Goal: Information Seeking & Learning: Learn about a topic

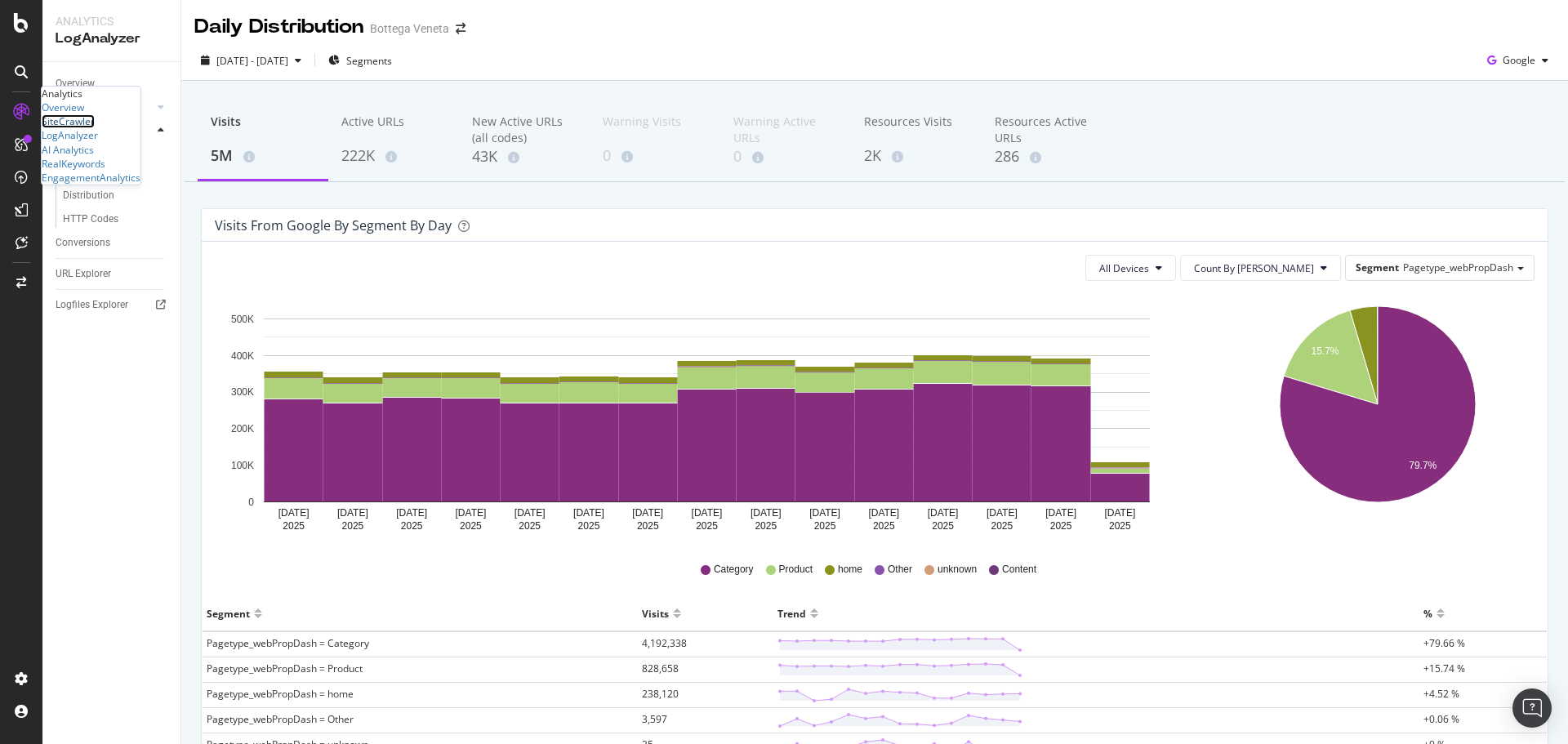
click at [95, 128] on div "SiteCrawler" at bounding box center [69, 121] width 53 height 14
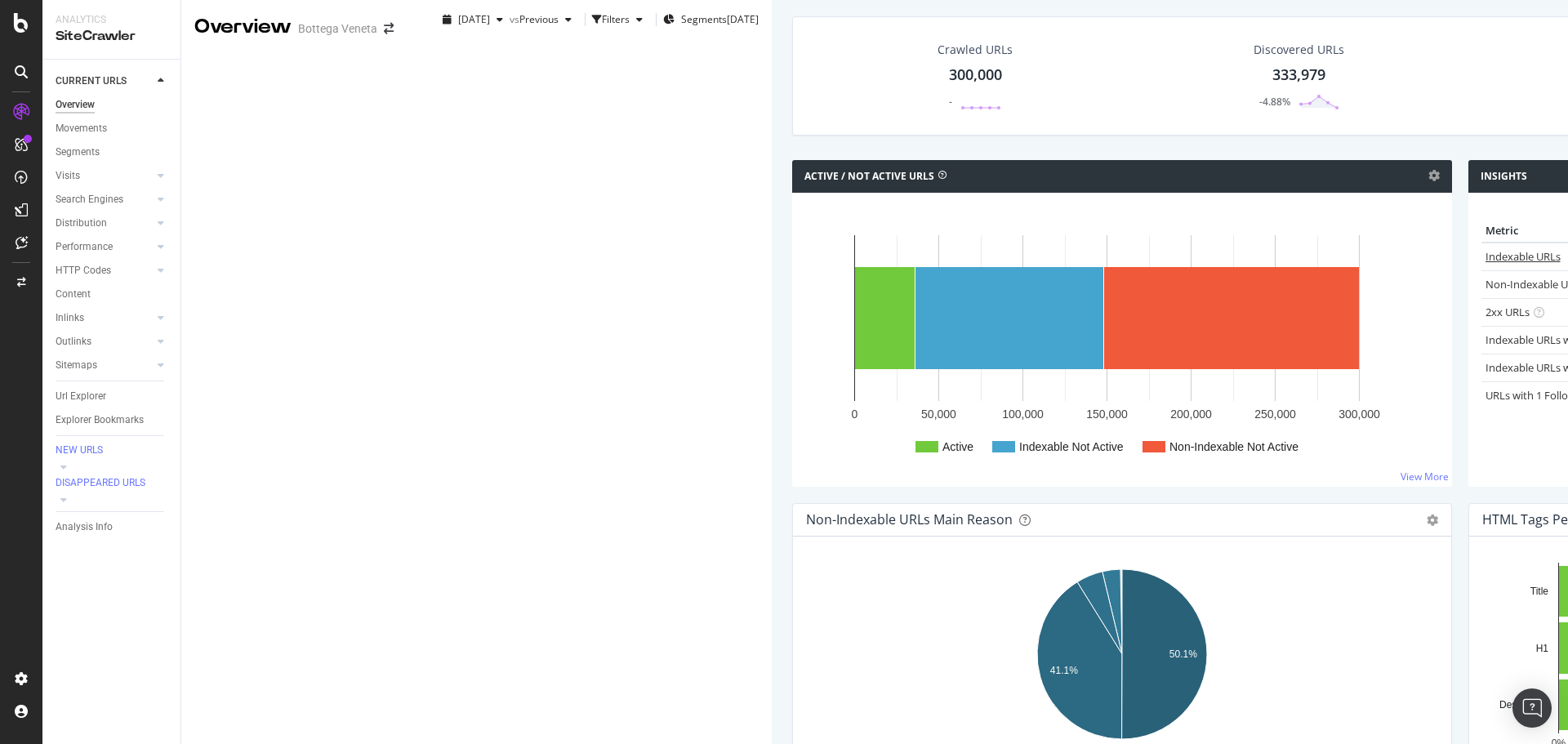
click at [1486, 264] on link "Indexable URLs" at bounding box center [1523, 256] width 75 height 15
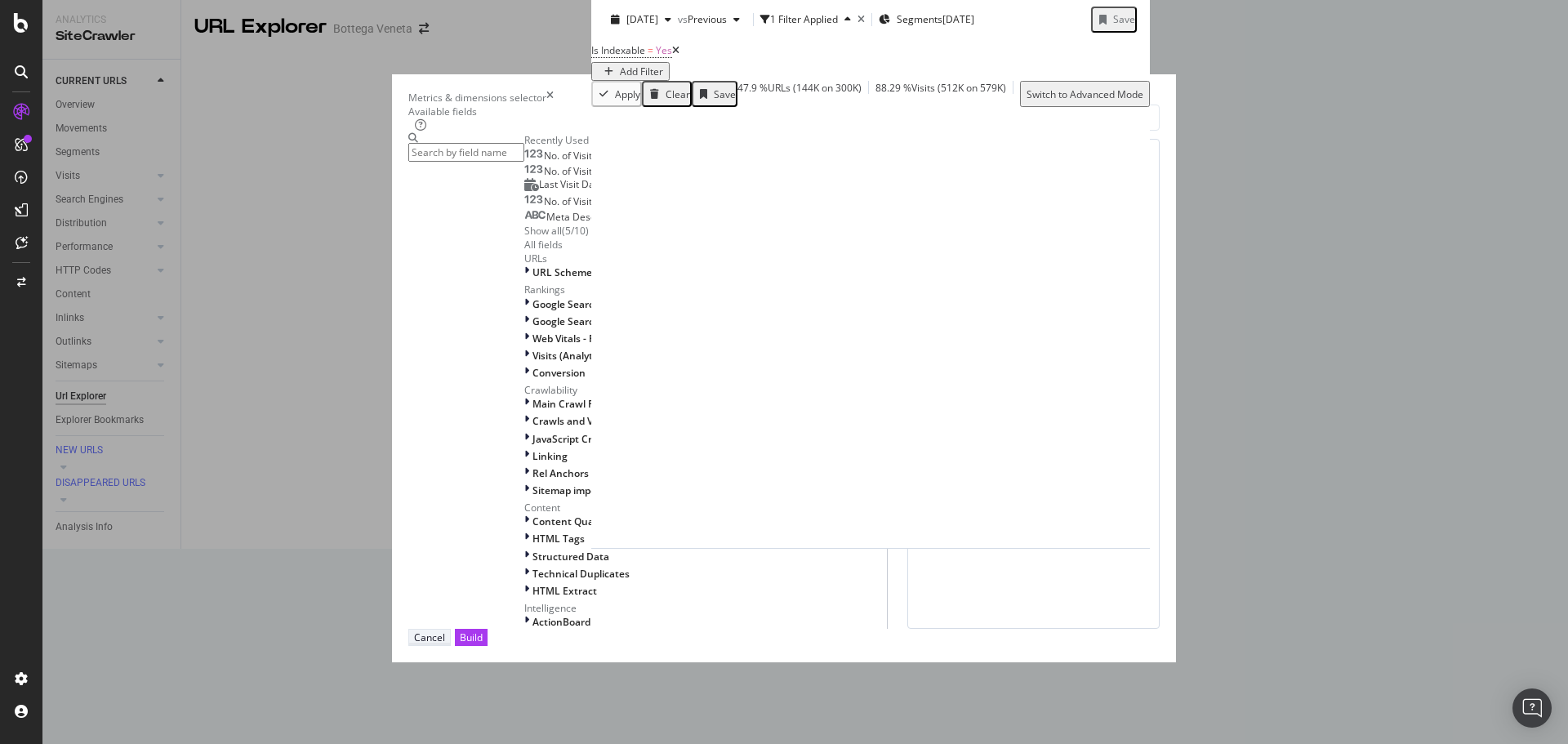
click at [451, 646] on button "Cancel" at bounding box center [429, 637] width 42 height 18
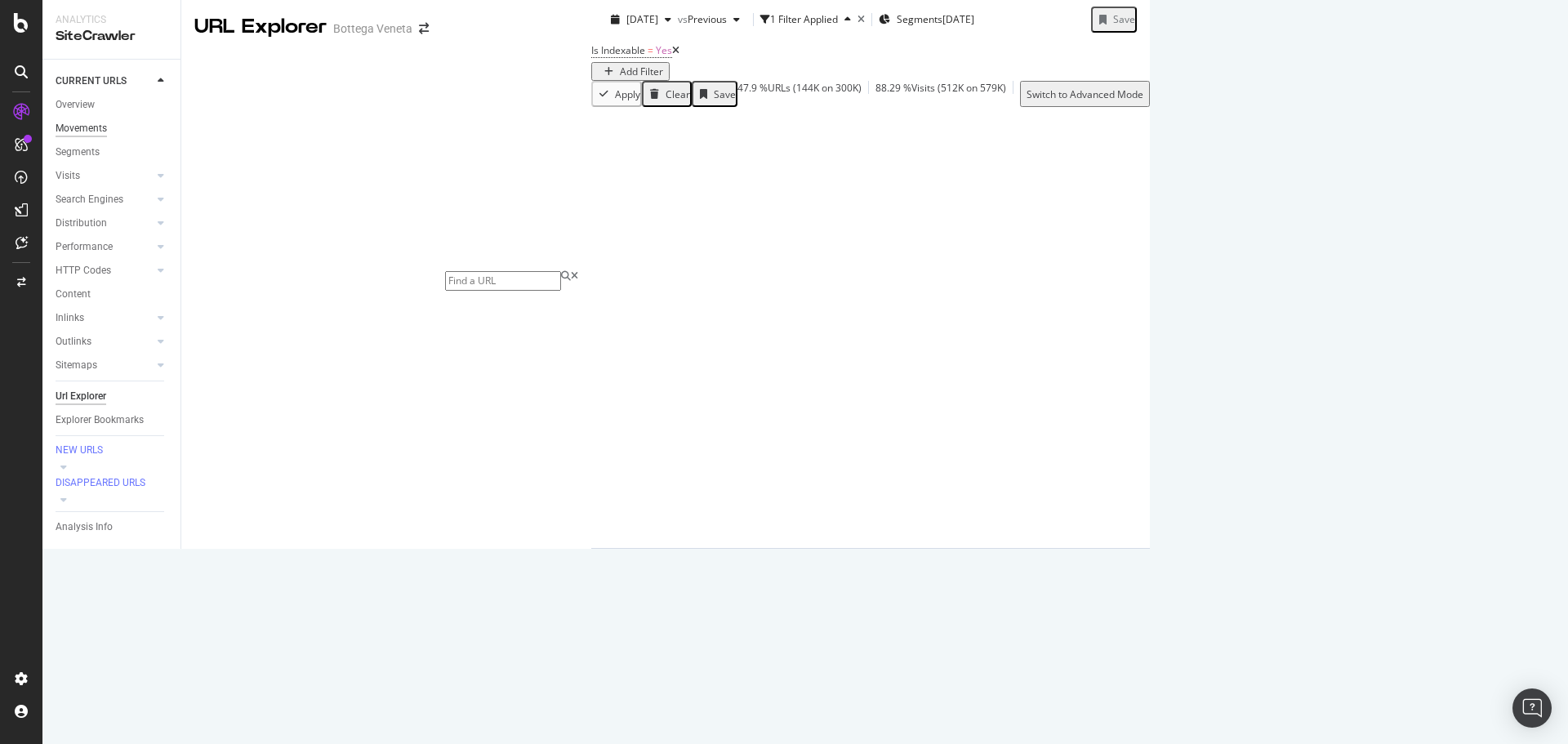
click at [77, 127] on div "Movements" at bounding box center [81, 129] width 52 height 18
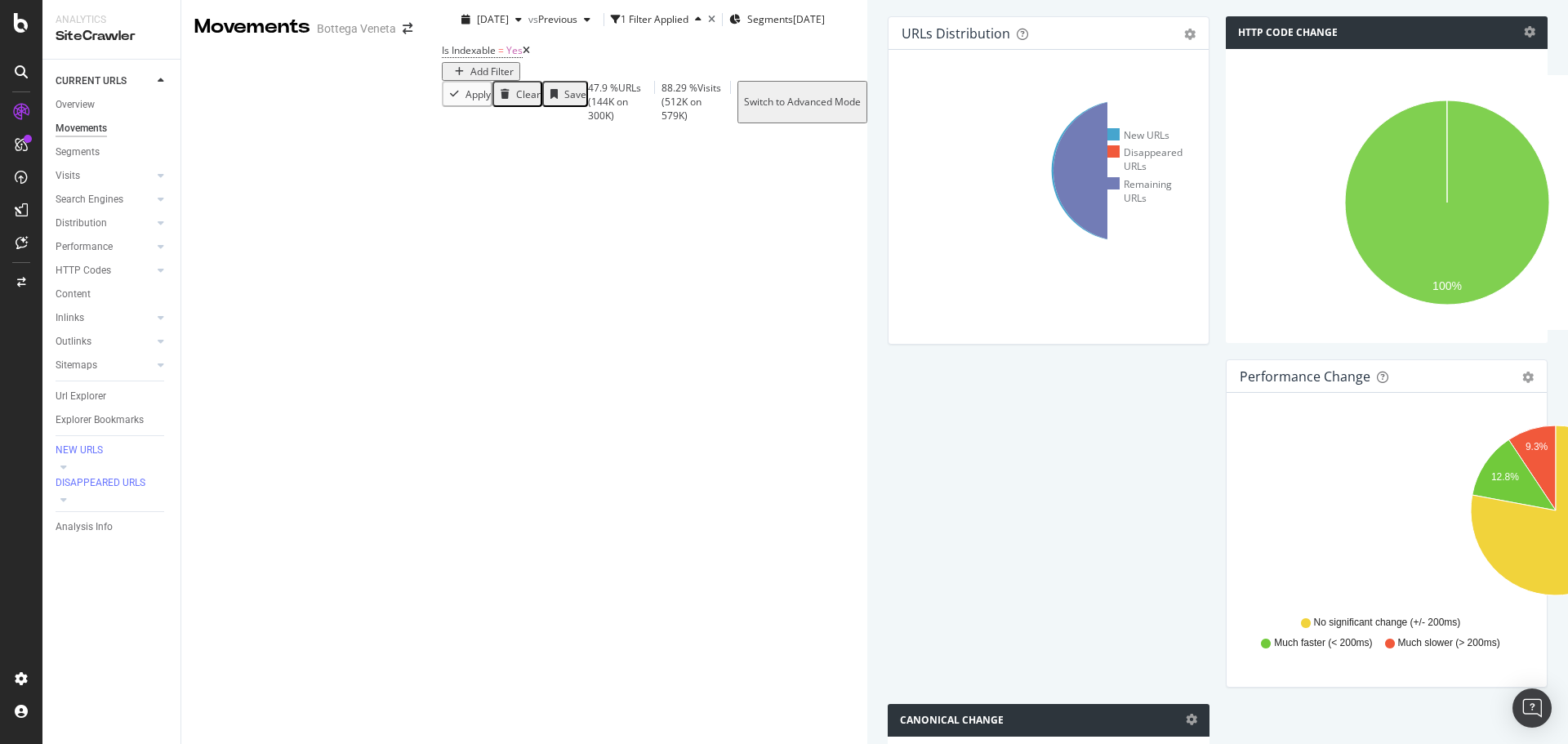
scroll to position [816, 0]
click at [75, 170] on div "Visits" at bounding box center [68, 176] width 24 height 18
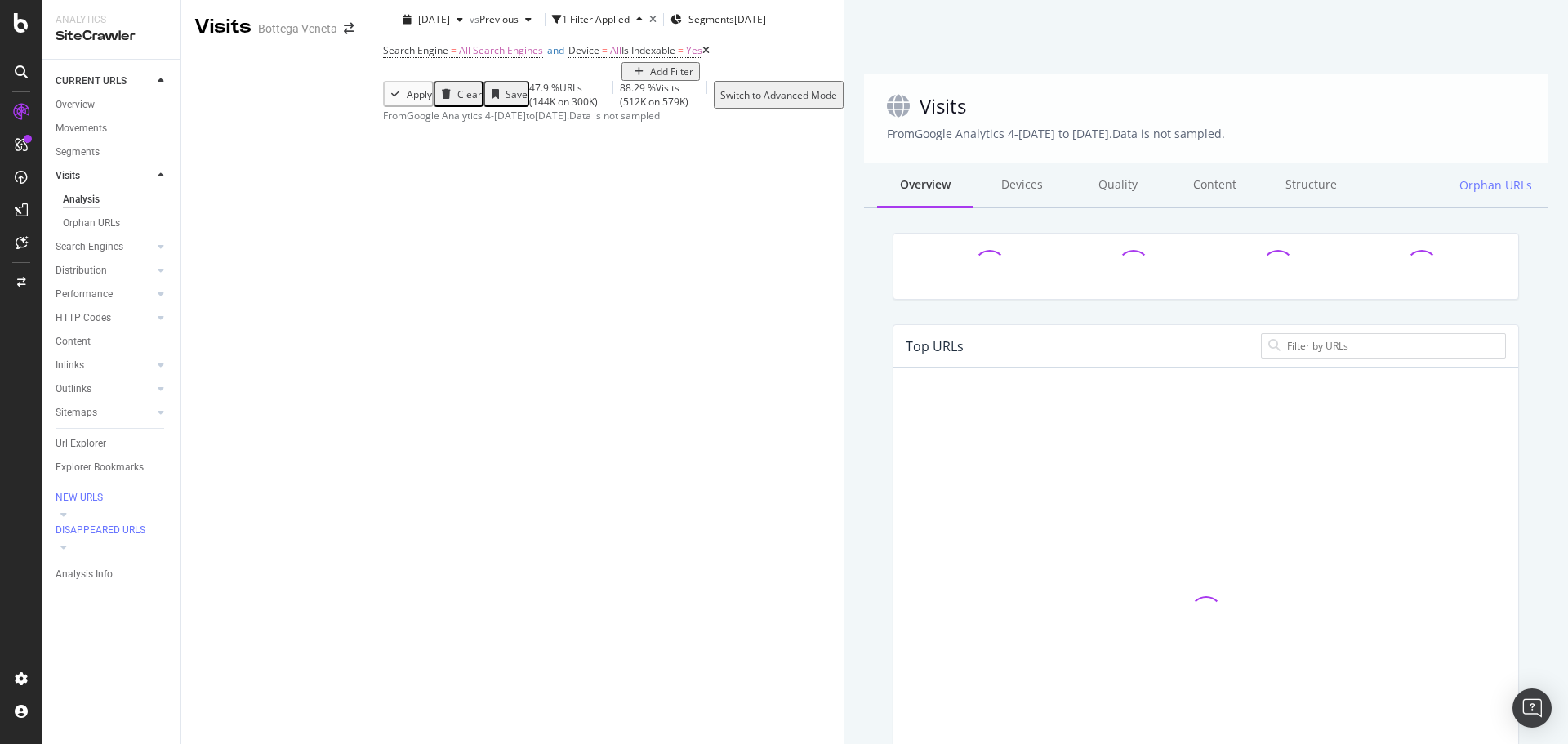
drag, startPoint x: 85, startPoint y: 223, endPoint x: 759, endPoint y: 302, distance: 678.6
click at [85, 223] on div "Orphan URLs" at bounding box center [91, 223] width 57 height 18
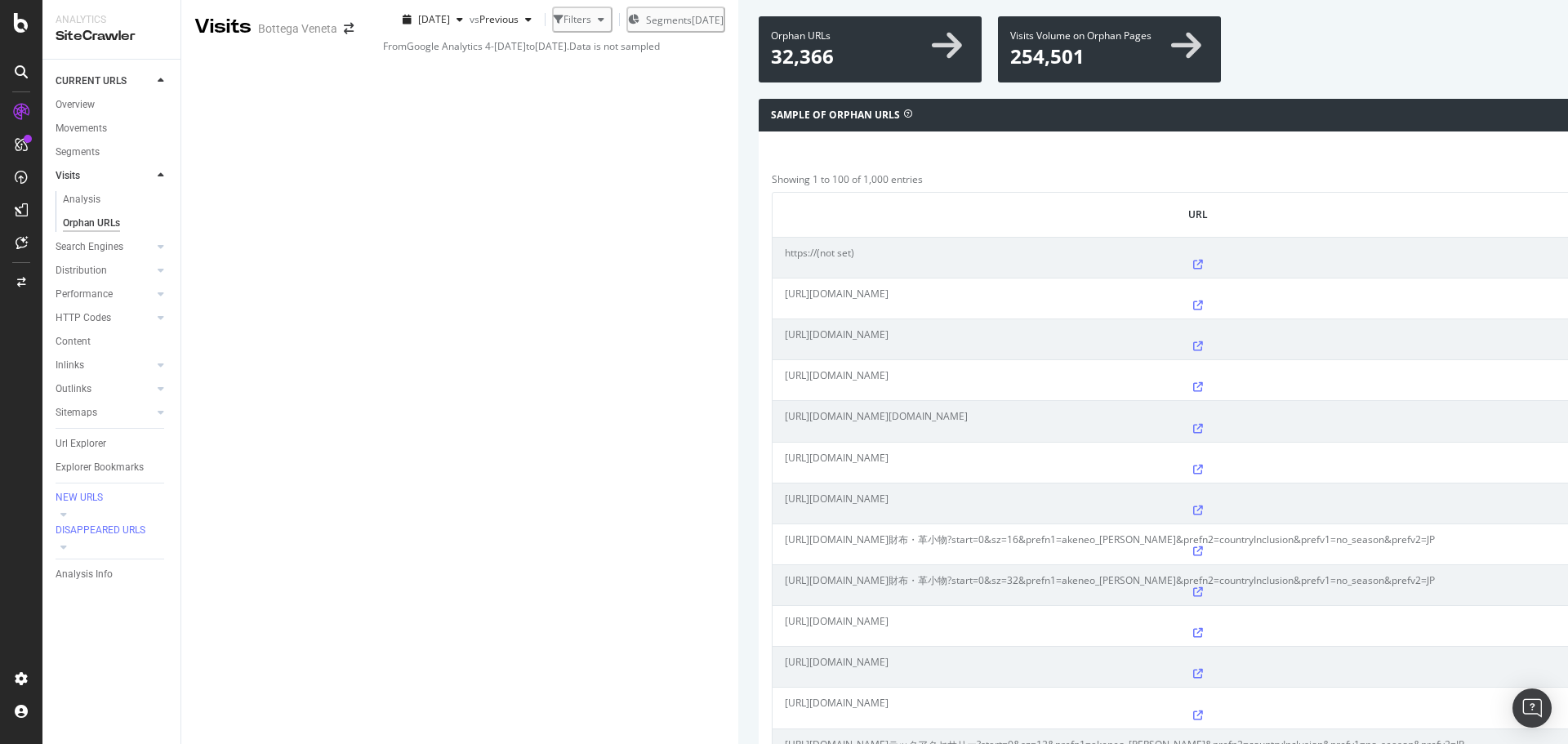
scroll to position [490, 0]
click at [92, 246] on div "Search Engines" at bounding box center [89, 248] width 68 height 18
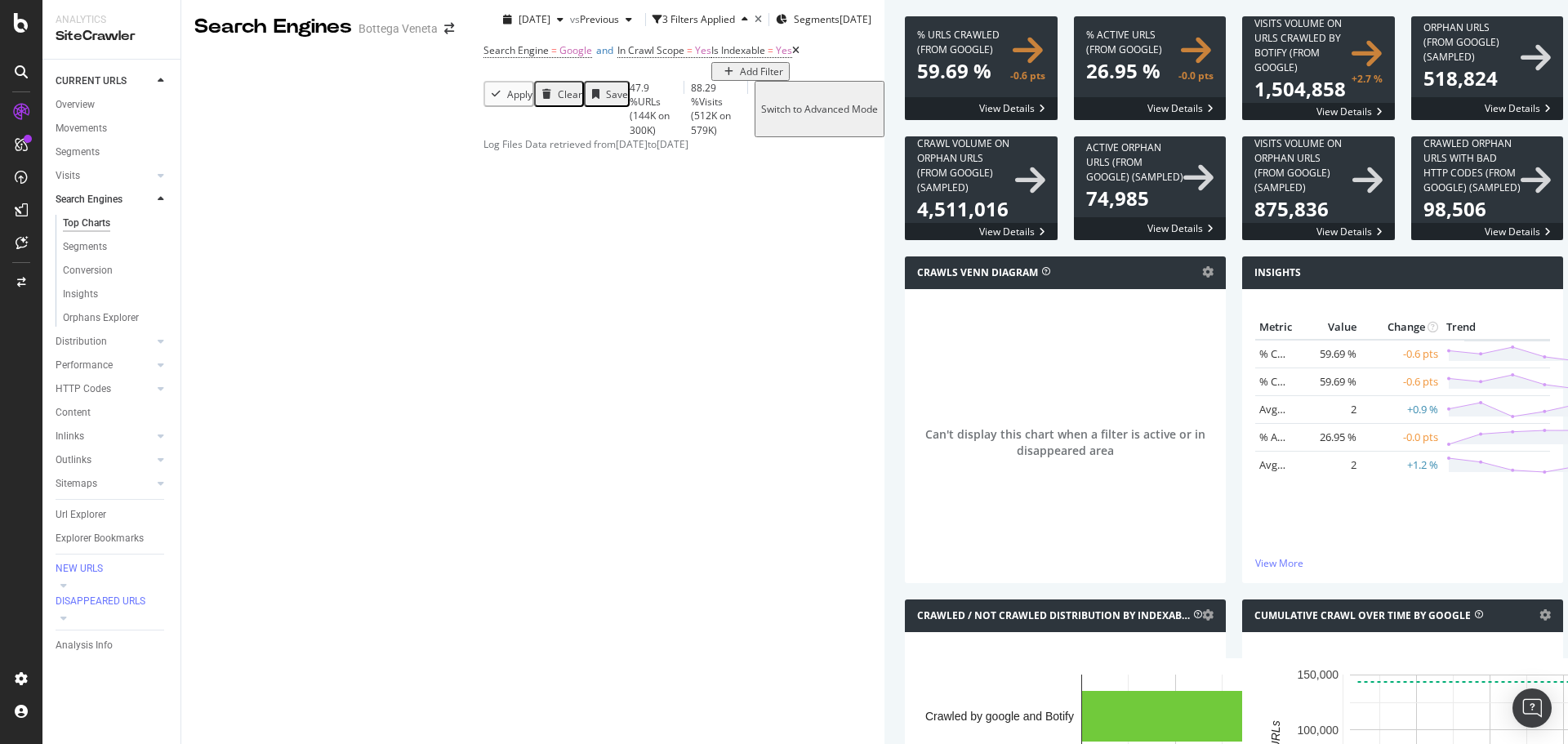
scroll to position [327, 0]
